Goal: Transaction & Acquisition: Register for event/course

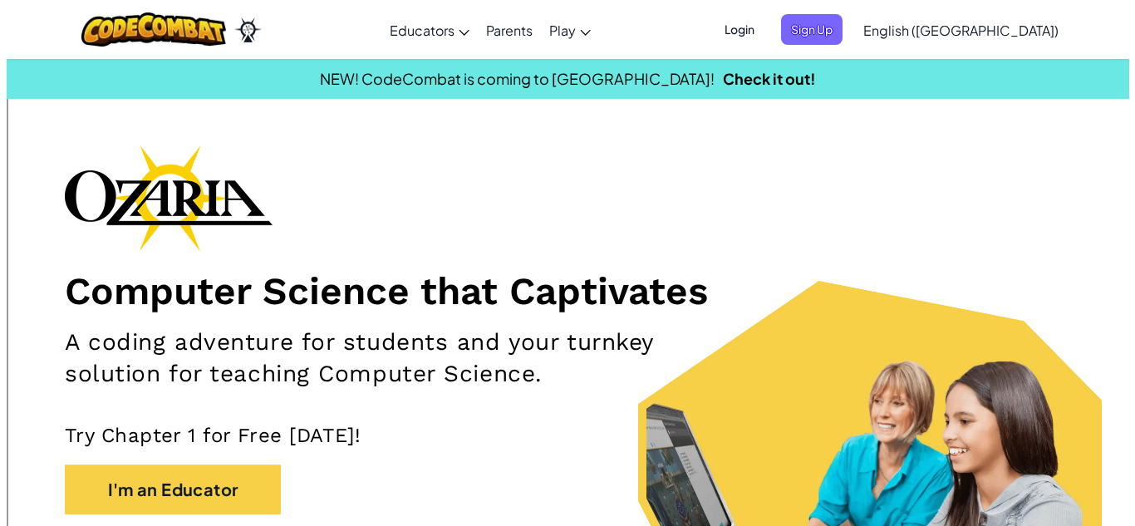
scroll to position [415, 0]
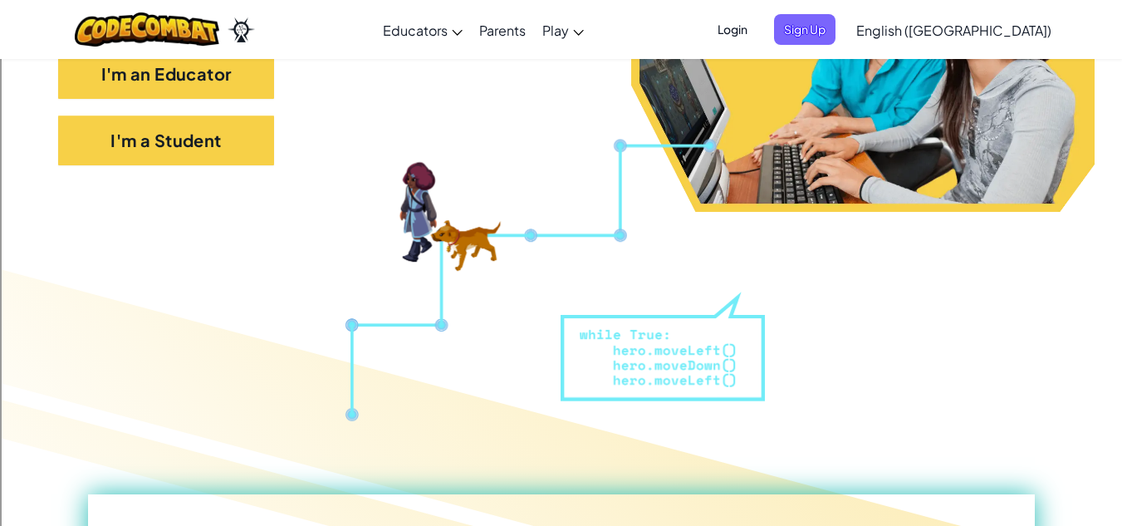
click at [198, 264] on div at bounding box center [561, 504] width 1122 height 505
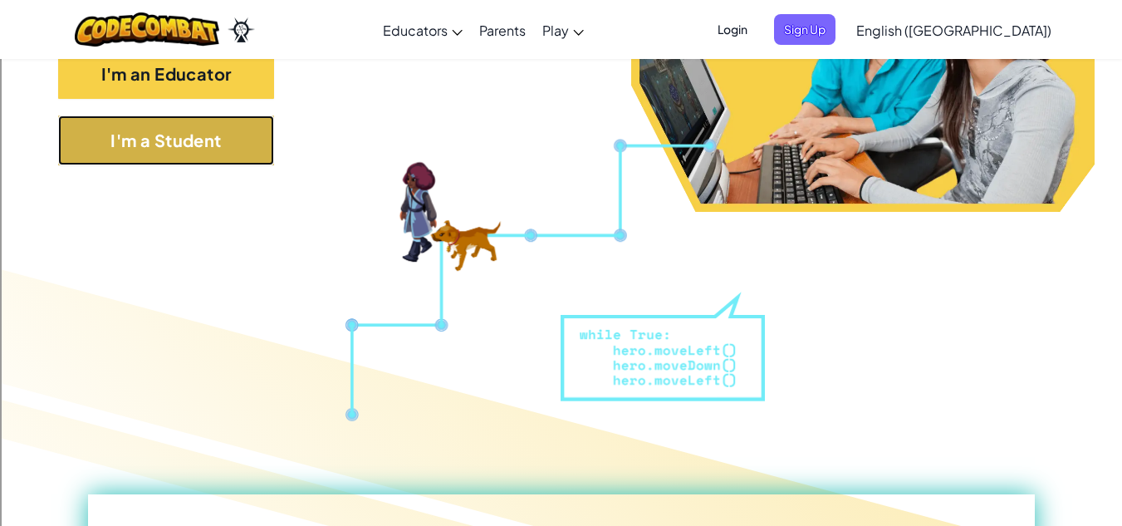
click at [194, 141] on button "I'm a Student" at bounding box center [166, 140] width 216 height 50
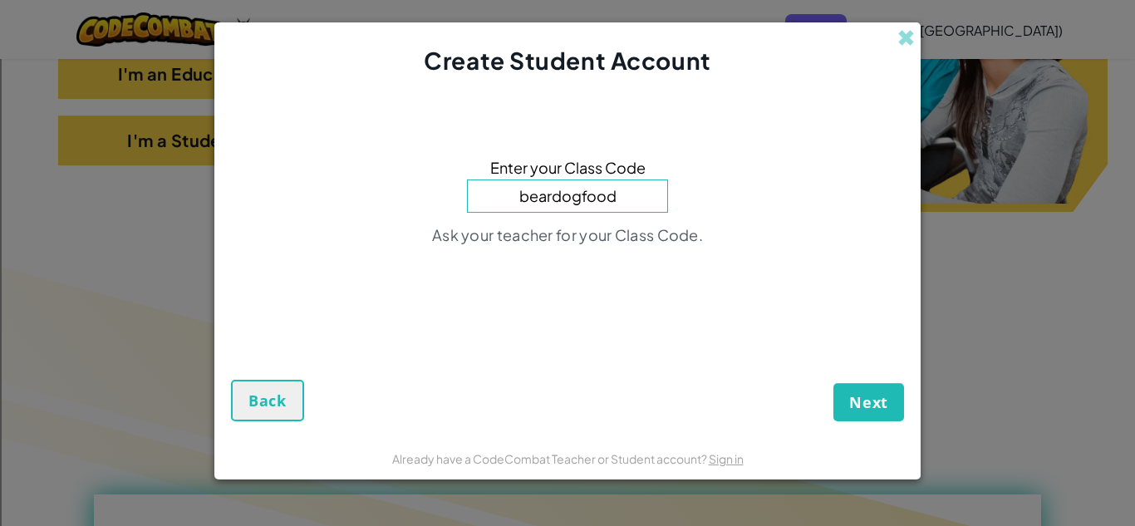
type input "beardogfood"
click at [860, 386] on button "Next" at bounding box center [868, 402] width 71 height 38
